Goal: Find specific page/section: Find specific page/section

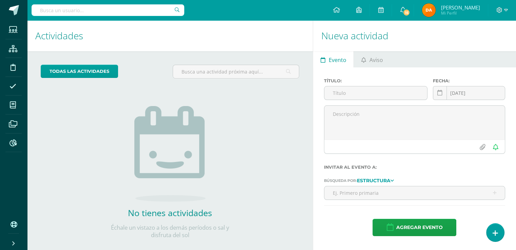
click at [132, 13] on input "text" at bounding box center [108, 10] width 153 height 12
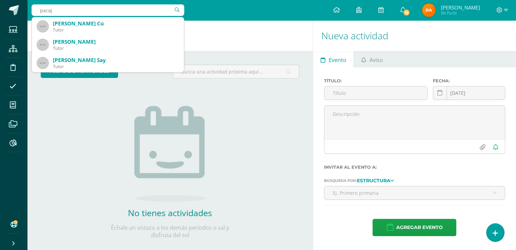
type input "[PERSON_NAME]"
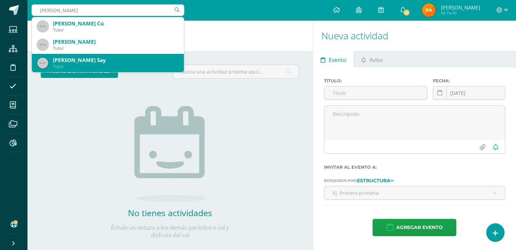
scroll to position [34, 0]
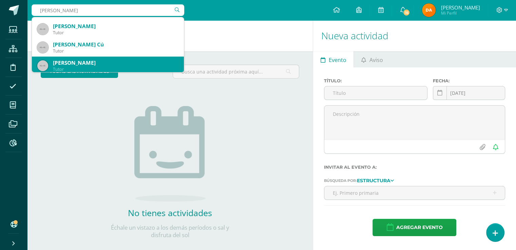
click at [136, 61] on div "[PERSON_NAME]" at bounding box center [116, 62] width 126 height 7
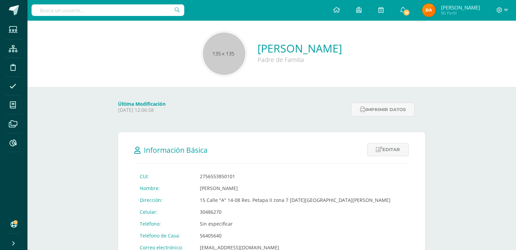
click at [81, 12] on input "text" at bounding box center [108, 10] width 153 height 12
type input "p"
type input "diego pacajo"
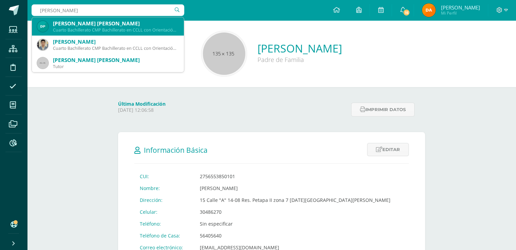
click at [96, 24] on div "[PERSON_NAME] [PERSON_NAME]" at bounding box center [116, 23] width 126 height 7
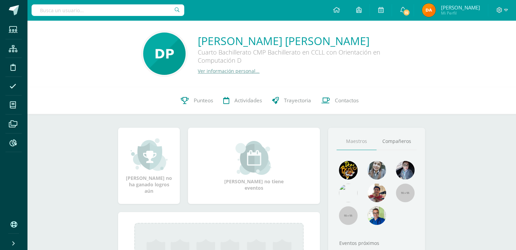
click at [341, 102] on span "Contactos" at bounding box center [347, 100] width 24 height 7
